Goal: Task Accomplishment & Management: Use online tool/utility

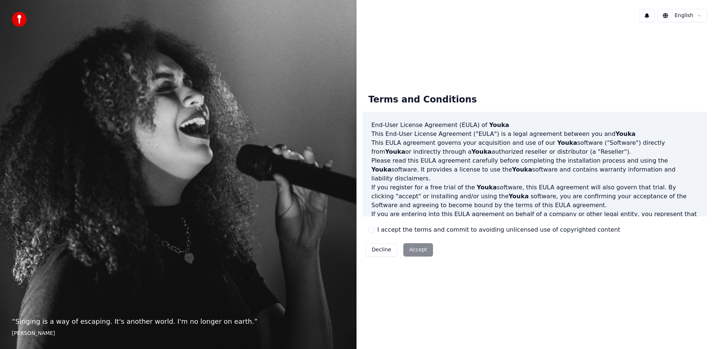
click at [374, 228] on button "I accept the terms and commit to avoiding unlicensed use of copyrighted content" at bounding box center [372, 230] width 6 height 6
click at [408, 247] on button "Accept" at bounding box center [418, 249] width 30 height 13
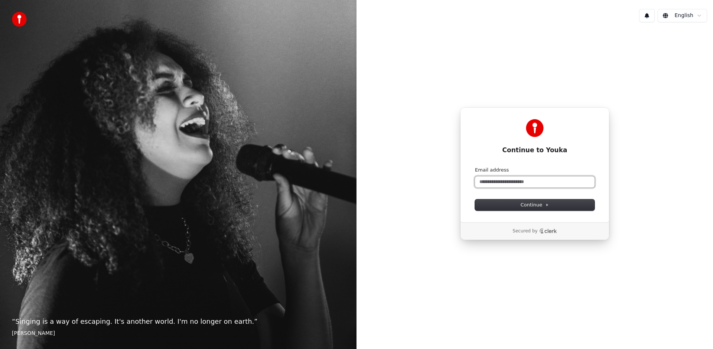
click at [565, 177] on input "Email address" at bounding box center [535, 181] width 120 height 11
click at [550, 205] on button "Continue" at bounding box center [535, 205] width 120 height 11
click at [475, 167] on button "submit" at bounding box center [475, 167] width 0 height 0
type input "**********"
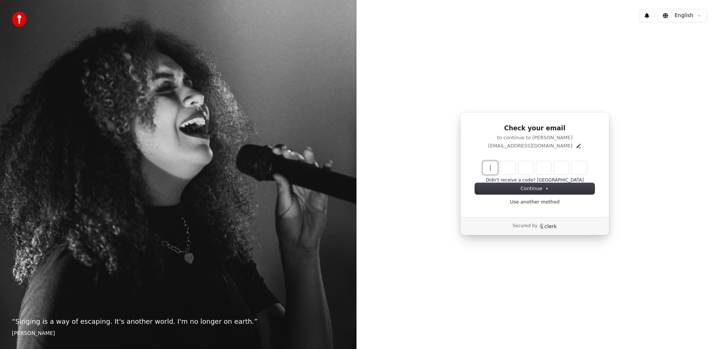
click at [486, 174] on input "Enter verification code" at bounding box center [542, 167] width 119 height 13
paste input "******"
type input "******"
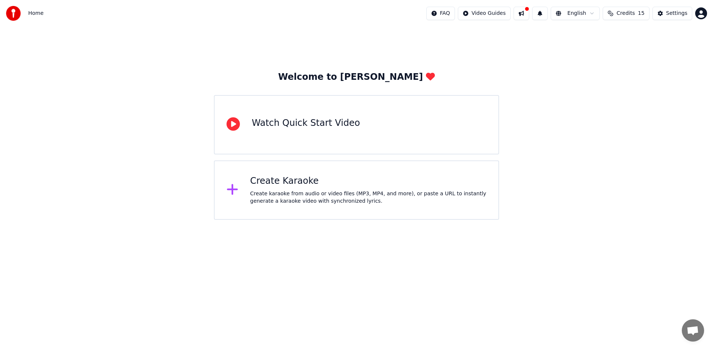
click at [363, 186] on div "Create Karaoke" at bounding box center [368, 181] width 237 height 12
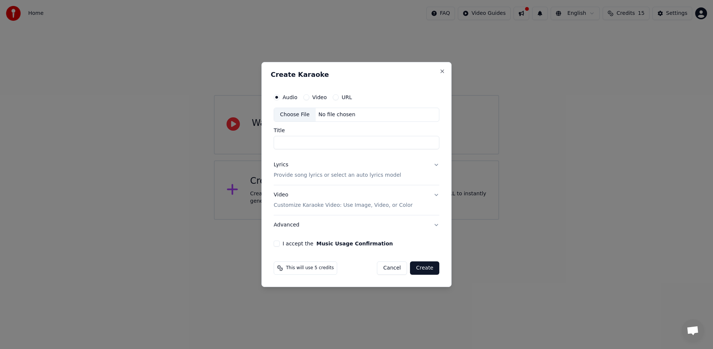
click at [444, 76] on div "Create Karaoke Audio Video URL Choose File No file chosen Title Lyrics Provide …" at bounding box center [357, 174] width 190 height 225
click at [444, 71] on button "Close" at bounding box center [443, 71] width 6 height 6
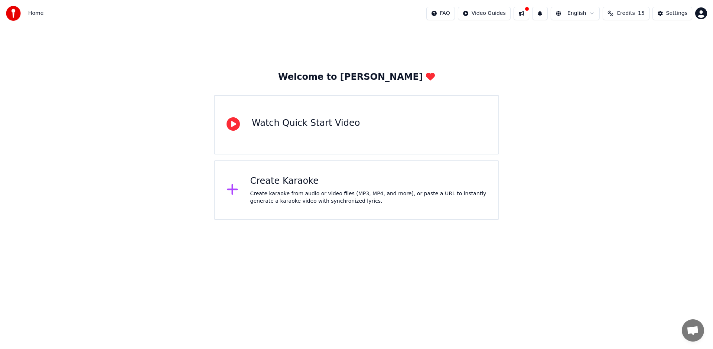
click at [32, 14] on span "Home" at bounding box center [35, 13] width 15 height 7
click at [665, 13] on button "Settings" at bounding box center [673, 13] width 40 height 13
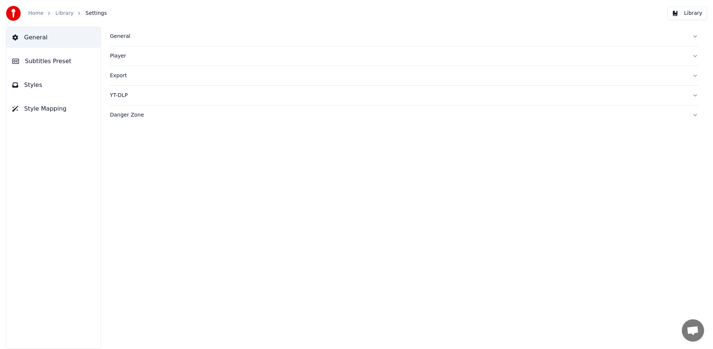
click at [38, 13] on link "Home" at bounding box center [35, 13] width 15 height 7
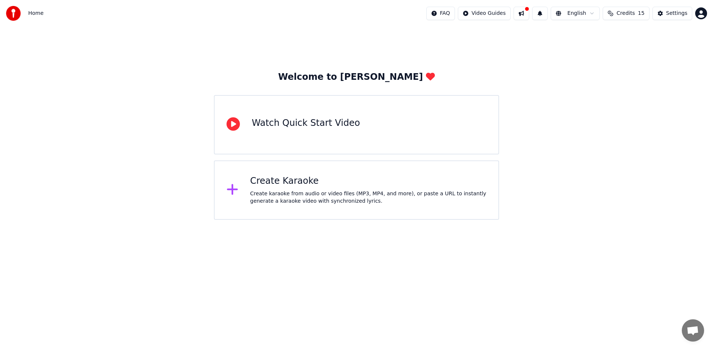
click at [621, 17] on button "Credits 15" at bounding box center [626, 13] width 46 height 13
click at [620, 67] on button "Refresh" at bounding box center [628, 68] width 38 height 13
click at [610, 118] on div "Welcome to Youka Watch Quick Start Video Create Karaoke Create karaoke from aud…" at bounding box center [356, 123] width 713 height 193
click at [445, 16] on html "Home FAQ Video Guides English Credits 15 Settings Welcome to Youka Watch Quick …" at bounding box center [356, 110] width 713 height 220
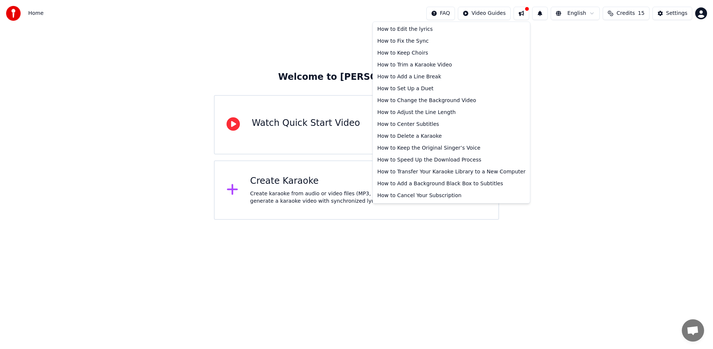
click at [311, 14] on html "Home FAQ Video Guides English Credits 15 Settings Welcome to Youka Watch Quick …" at bounding box center [356, 110] width 713 height 220
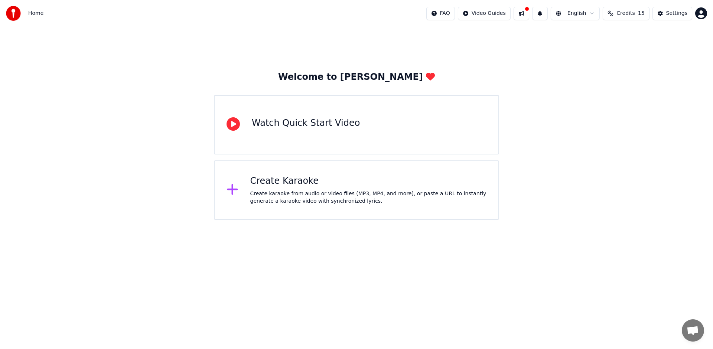
click at [527, 17] on button at bounding box center [522, 13] width 16 height 13
click at [507, 44] on div "Welcome to Youka Watch Quick Start Video Create Karaoke Create karaoke from aud…" at bounding box center [356, 123] width 713 height 193
click at [540, 17] on button at bounding box center [540, 13] width 16 height 13
click at [546, 61] on div "Welcome to Youka Watch Quick Start Video Create Karaoke Create karaoke from aud…" at bounding box center [356, 123] width 713 height 193
click at [582, 12] on html "Home FAQ Video Guides English Credits 15 Settings Welcome to Youka Watch Quick …" at bounding box center [356, 110] width 713 height 220
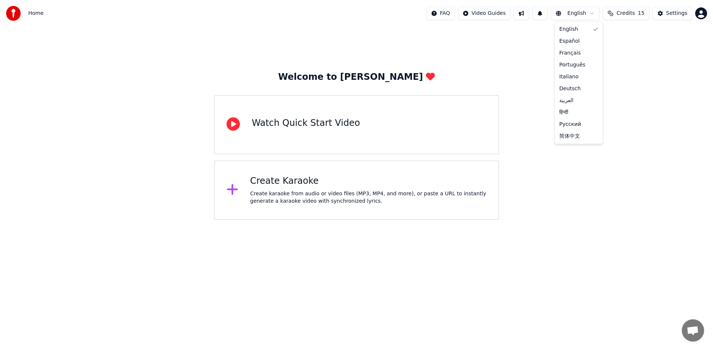
click at [621, 48] on html "Home FAQ Video Guides English Credits 15 Settings Welcome to Youka Watch Quick …" at bounding box center [356, 110] width 713 height 220
click at [679, 19] on button "Settings" at bounding box center [673, 13] width 40 height 13
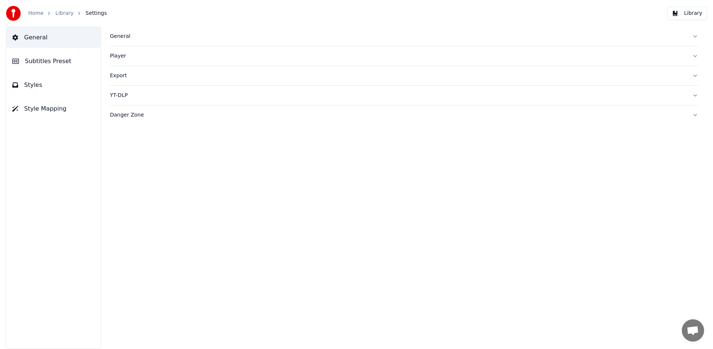
click at [55, 40] on button "General" at bounding box center [53, 37] width 94 height 21
click at [63, 14] on link "Library" at bounding box center [64, 13] width 18 height 7
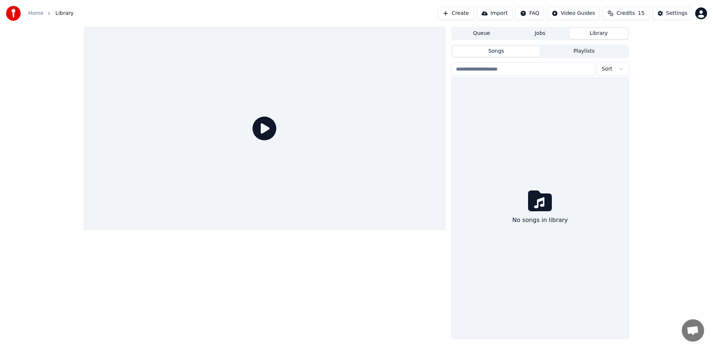
click at [538, 38] on button "Jobs" at bounding box center [540, 33] width 59 height 11
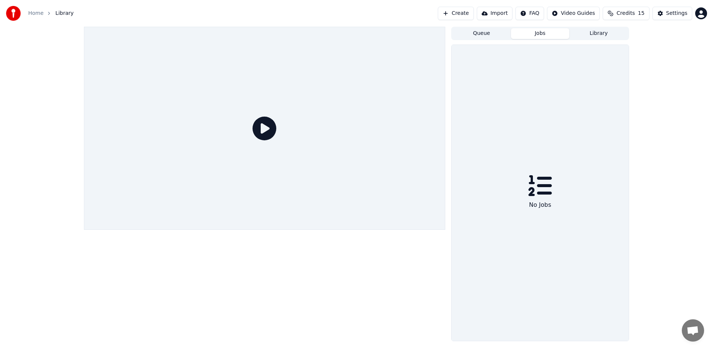
click at [499, 12] on button "Import" at bounding box center [495, 13] width 36 height 13
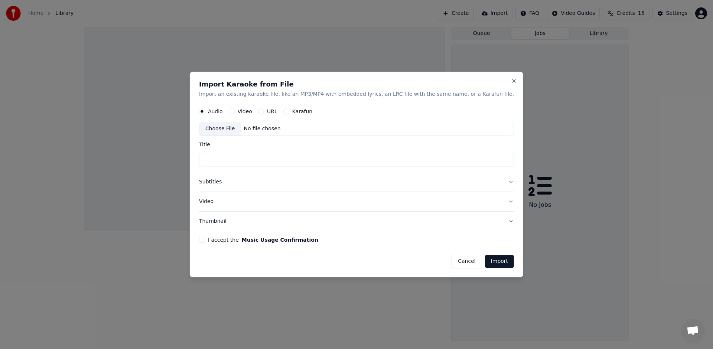
click at [460, 269] on div "Import Karaoke from File Import an existing karaoke file, like an MP3/MP4 with …" at bounding box center [357, 175] width 334 height 206
click at [456, 265] on button "Cancel" at bounding box center [467, 261] width 30 height 13
